Goal: Transaction & Acquisition: Purchase product/service

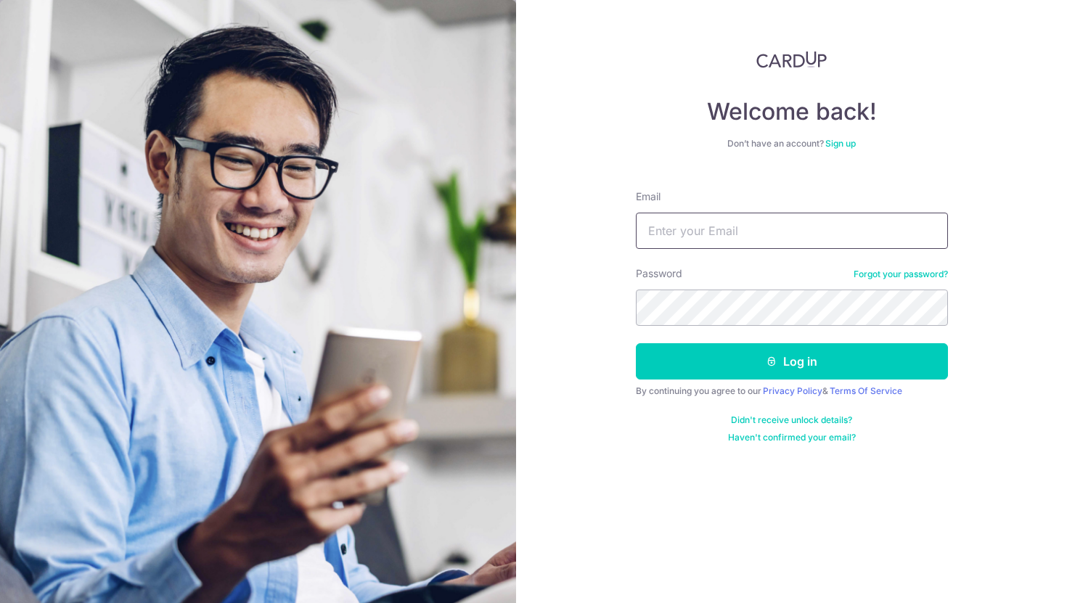
type input "[EMAIL_ADDRESS][PERSON_NAME][DOMAIN_NAME]"
click at [729, 389] on div "By continuing you agree to our Privacy Policy & Terms Of Service" at bounding box center [792, 391] width 312 height 12
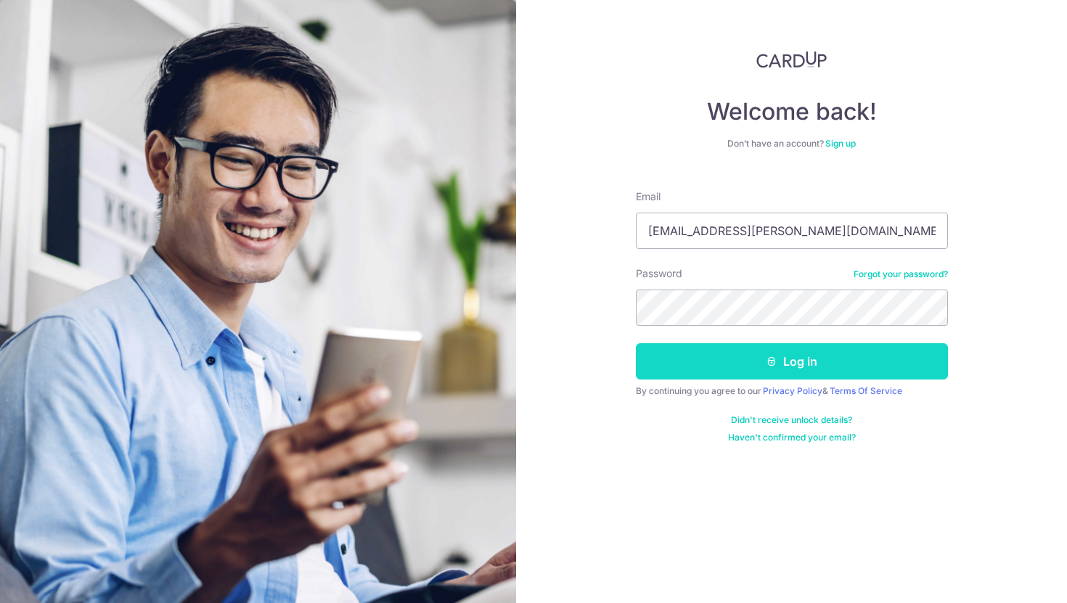
click at [735, 361] on button "Log in" at bounding box center [792, 361] width 312 height 36
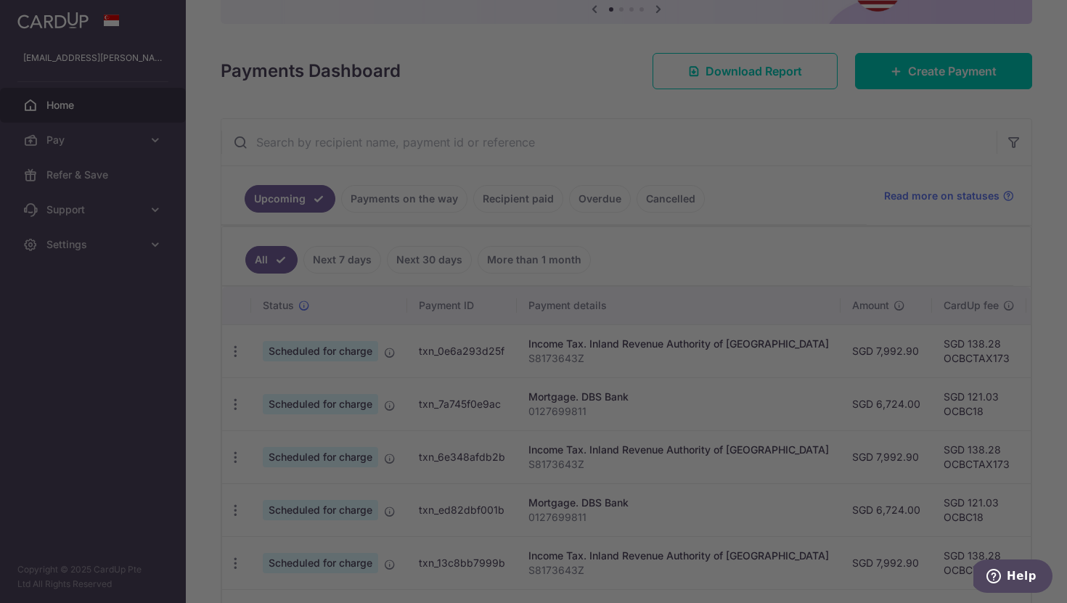
scroll to position [165, 0]
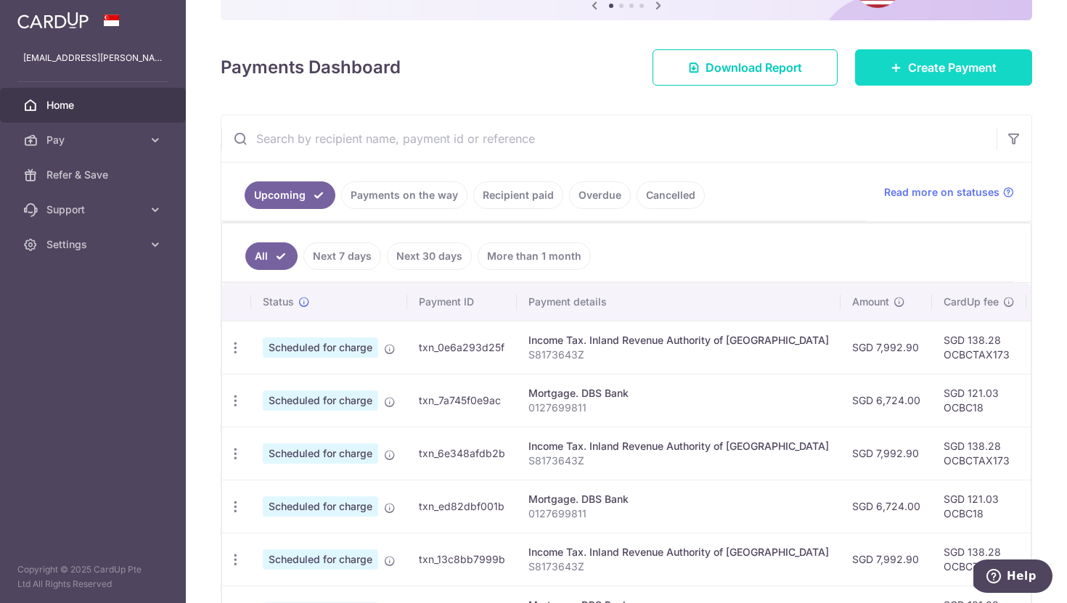
click at [915, 68] on span "Create Payment" at bounding box center [952, 67] width 89 height 17
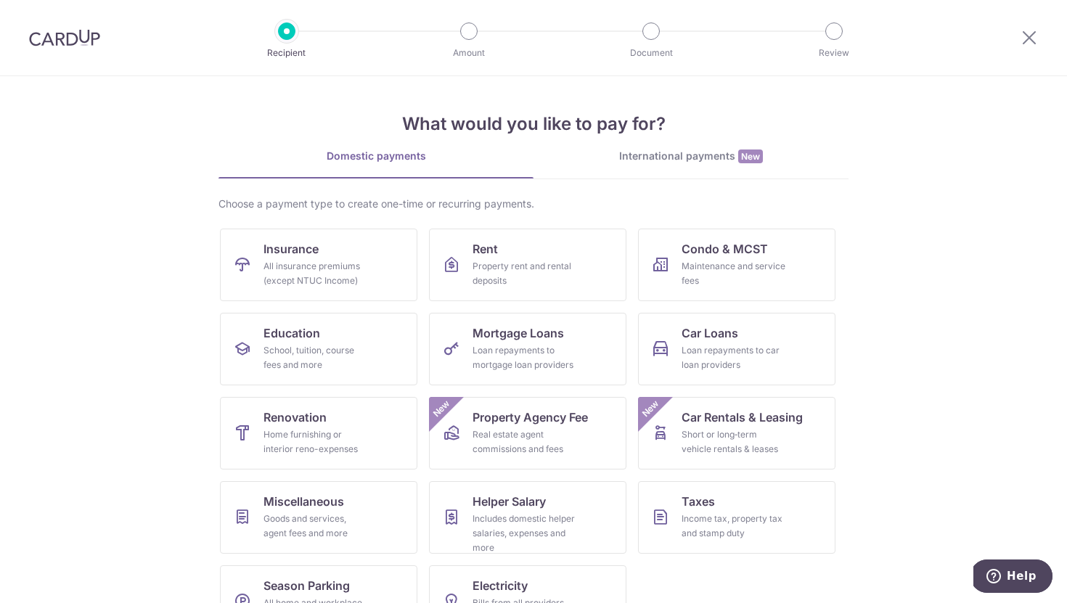
scroll to position [46, 0]
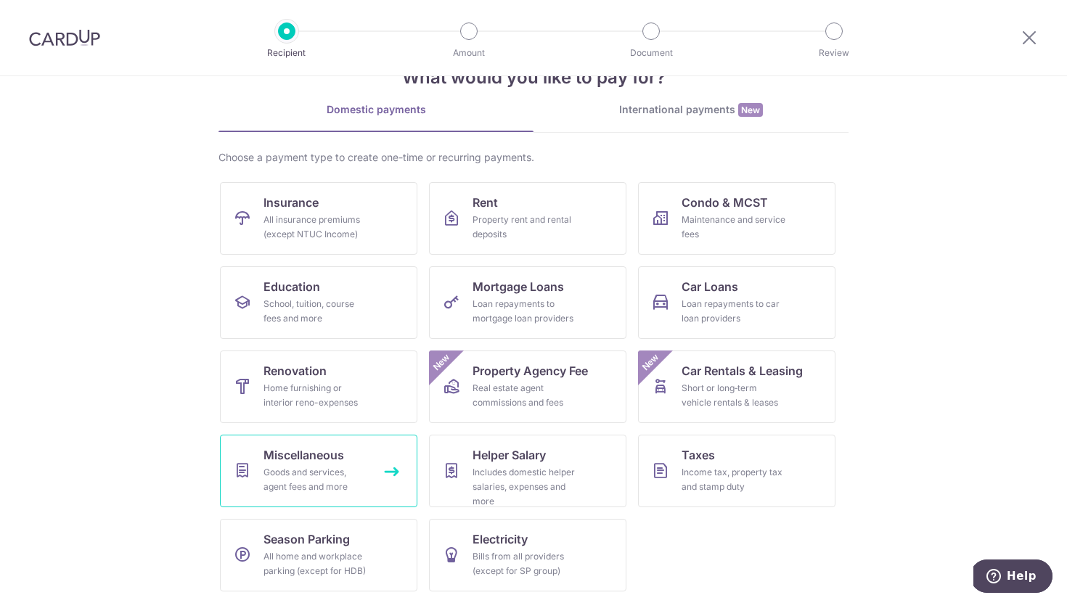
click at [324, 473] on div "Goods and services, agent fees and more" at bounding box center [315, 479] width 104 height 29
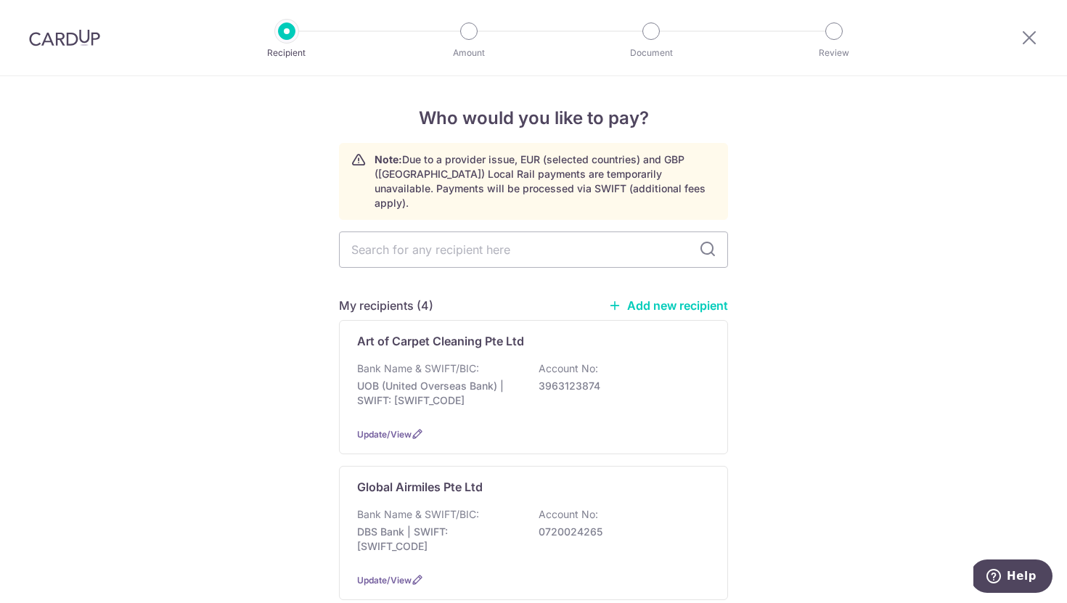
click at [647, 298] on link "Add new recipient" at bounding box center [668, 305] width 120 height 15
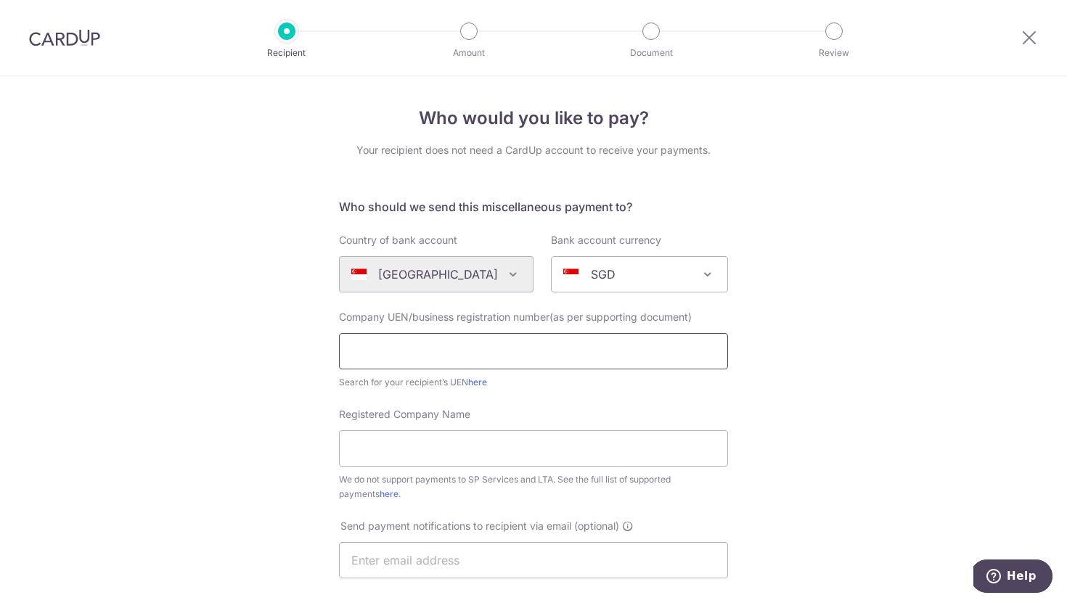
click at [557, 346] on input "text" at bounding box center [533, 351] width 389 height 36
paste input "2980655W"
click at [353, 348] on input "2980655W" at bounding box center [533, 351] width 389 height 36
type input "52980655W"
click at [451, 442] on input "Registered Company Name" at bounding box center [533, 448] width 389 height 36
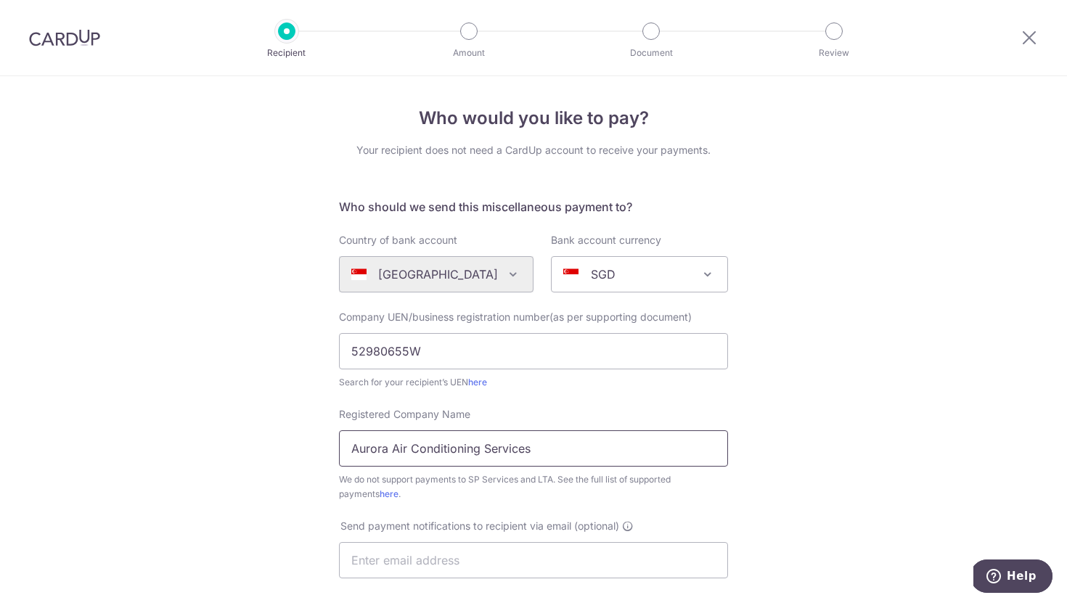
type input "Aurora Air Conditioning Services"
click at [443, 568] on input "text" at bounding box center [533, 560] width 389 height 36
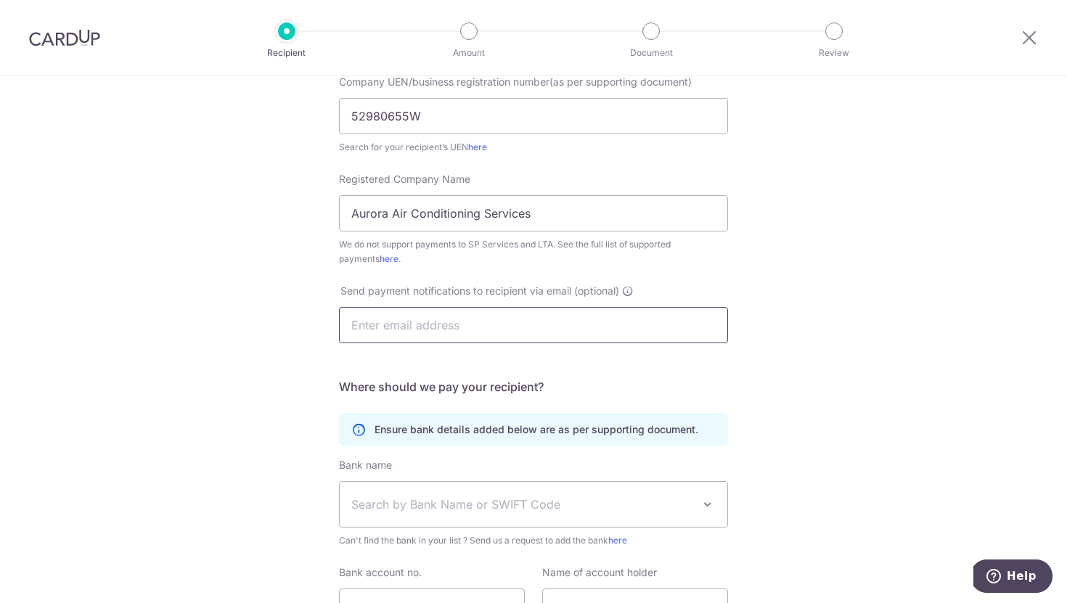
scroll to position [239, 0]
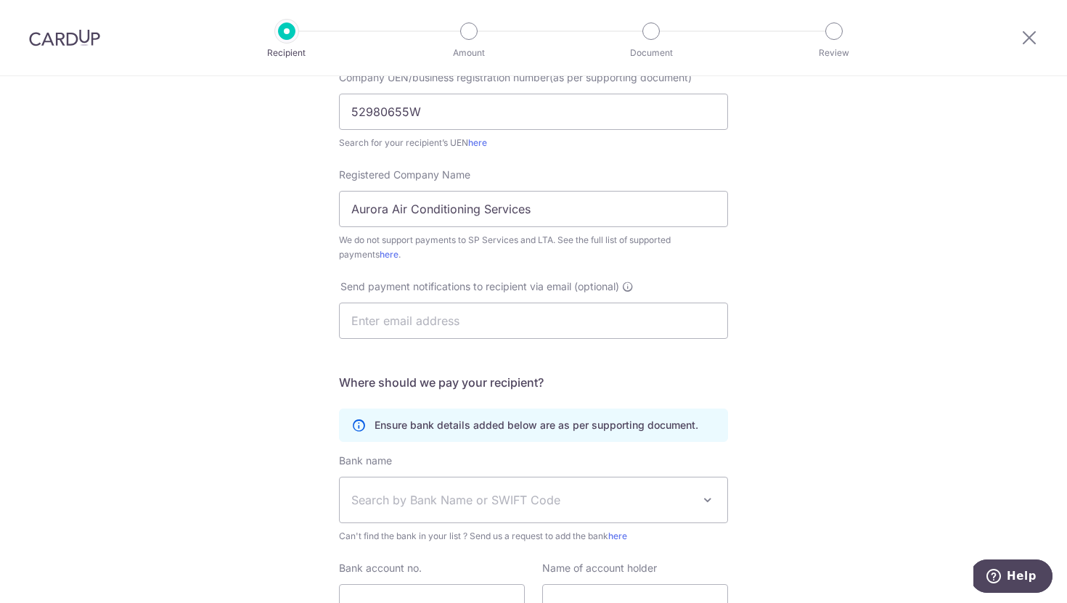
click at [287, 448] on div "Who would you like to pay? Your recipient does not need a CardUp account to rec…" at bounding box center [533, 287] width 1067 height 900
